Goal: Task Accomplishment & Management: Manage account settings

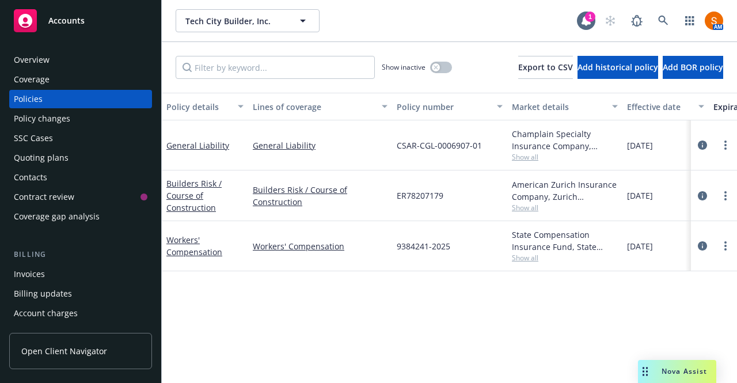
click at [50, 276] on div "Invoices" at bounding box center [81, 274] width 134 height 18
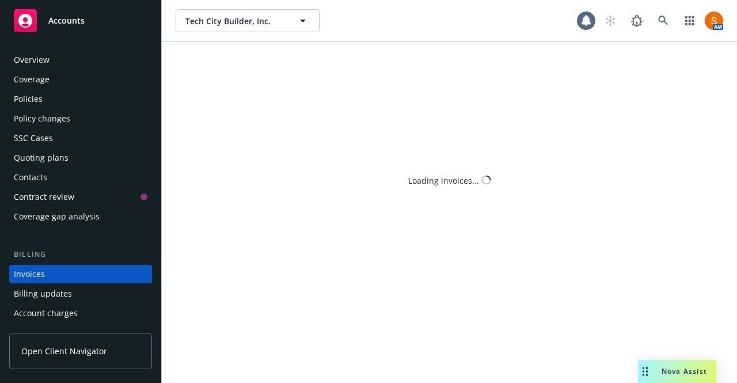
scroll to position [64, 0]
